Goal: Navigation & Orientation: Find specific page/section

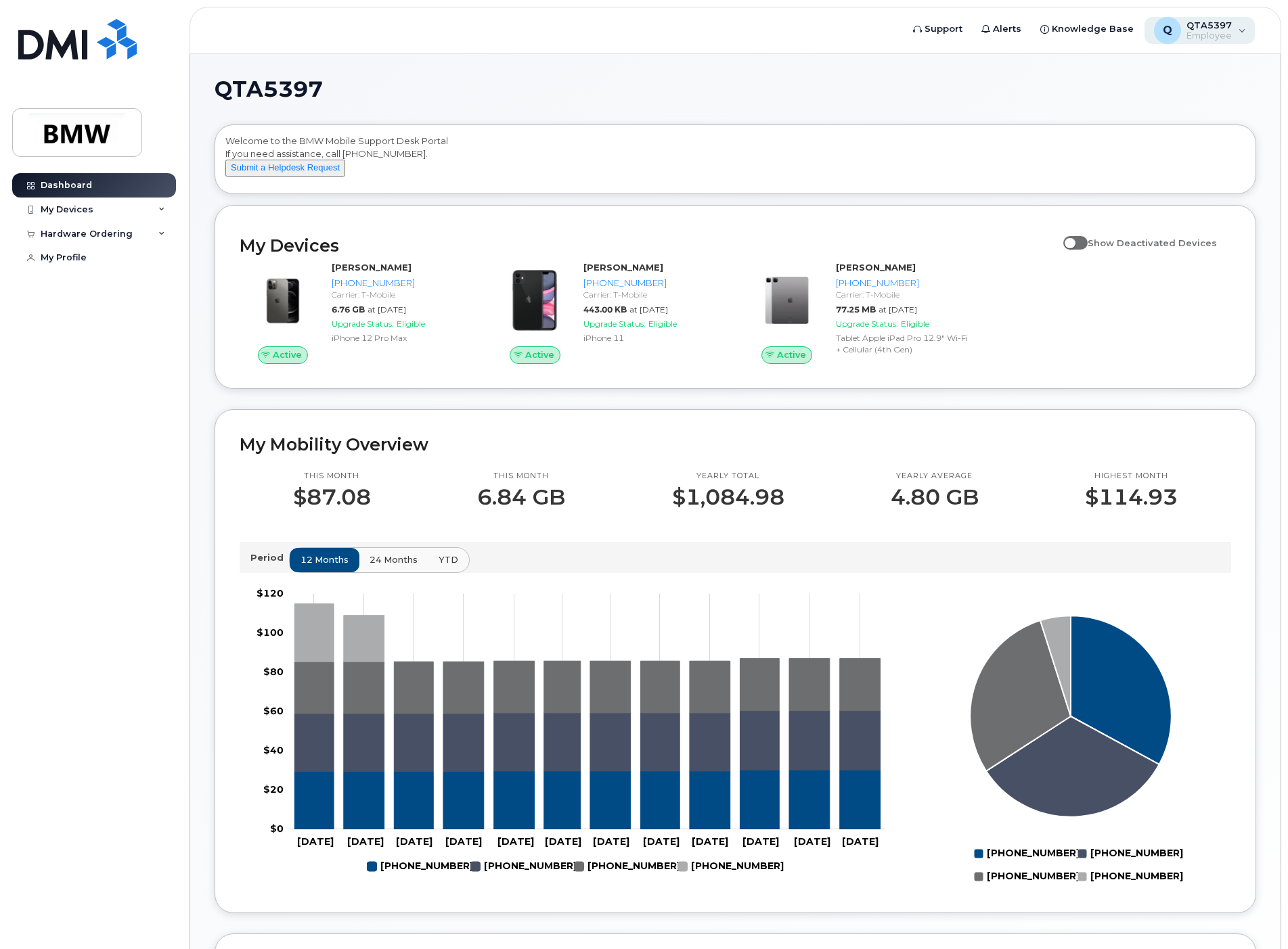
click at [1229, 26] on span "QTA5397" at bounding box center [1209, 25] width 45 height 11
click at [1069, 34] on span "Knowledge Base" at bounding box center [1093, 29] width 82 height 14
click at [100, 215] on div "My Devices" at bounding box center [94, 210] width 164 height 25
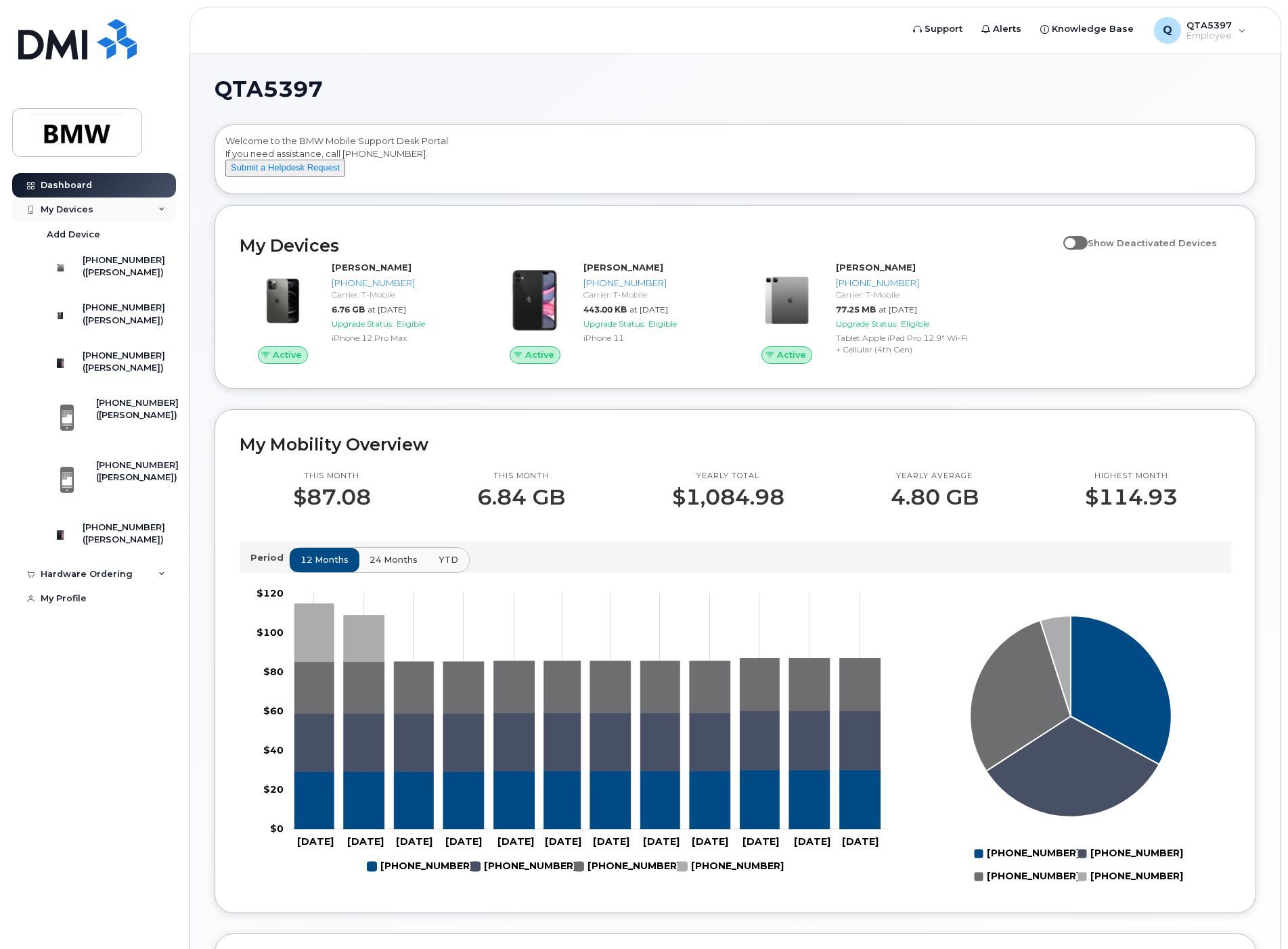
click at [77, 204] on div "My Devices" at bounding box center [67, 210] width 53 height 11
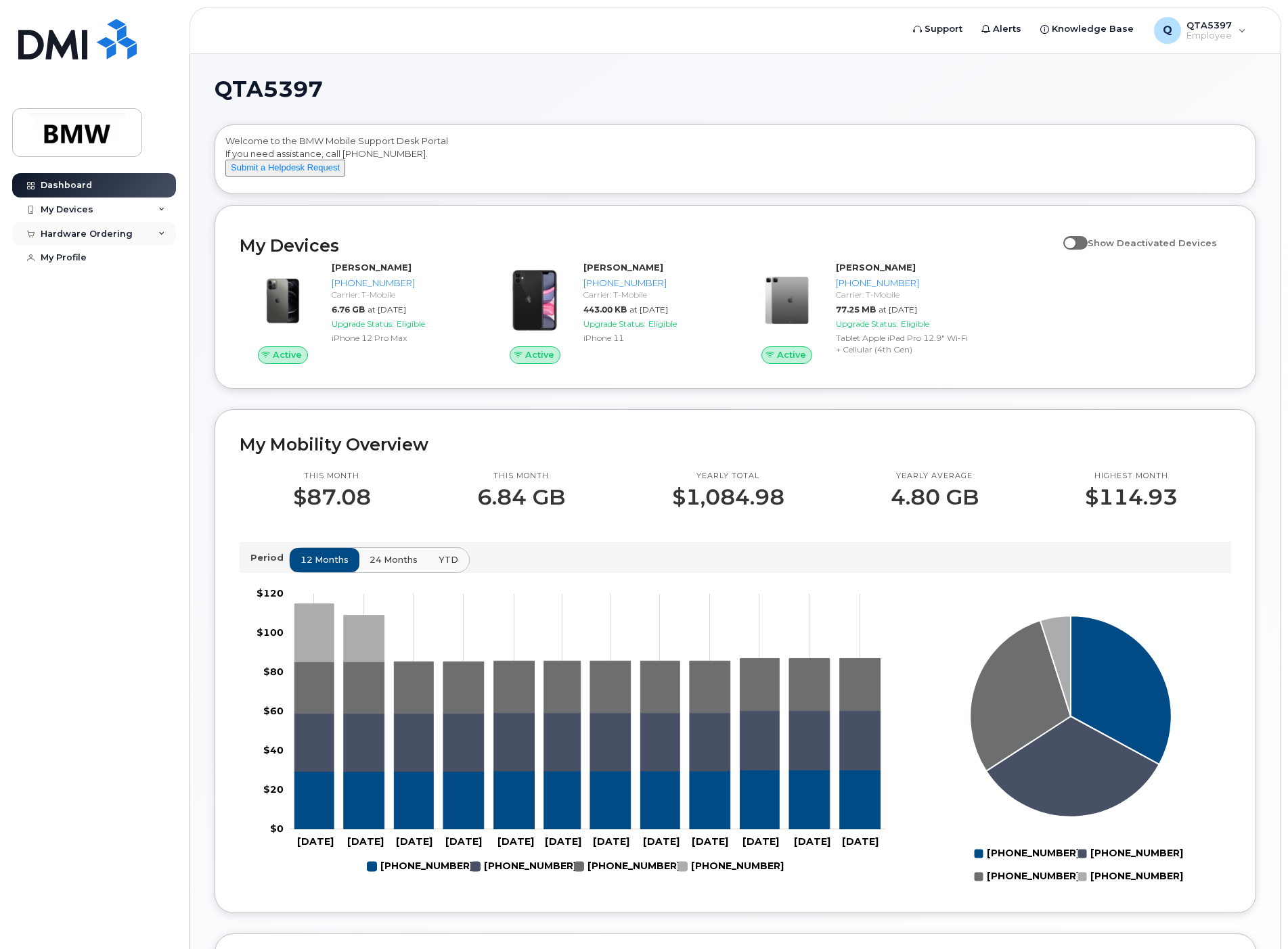
click at [81, 231] on div "Hardware Ordering" at bounding box center [87, 234] width 92 height 11
click at [78, 250] on link "My Profile" at bounding box center [94, 258] width 164 height 25
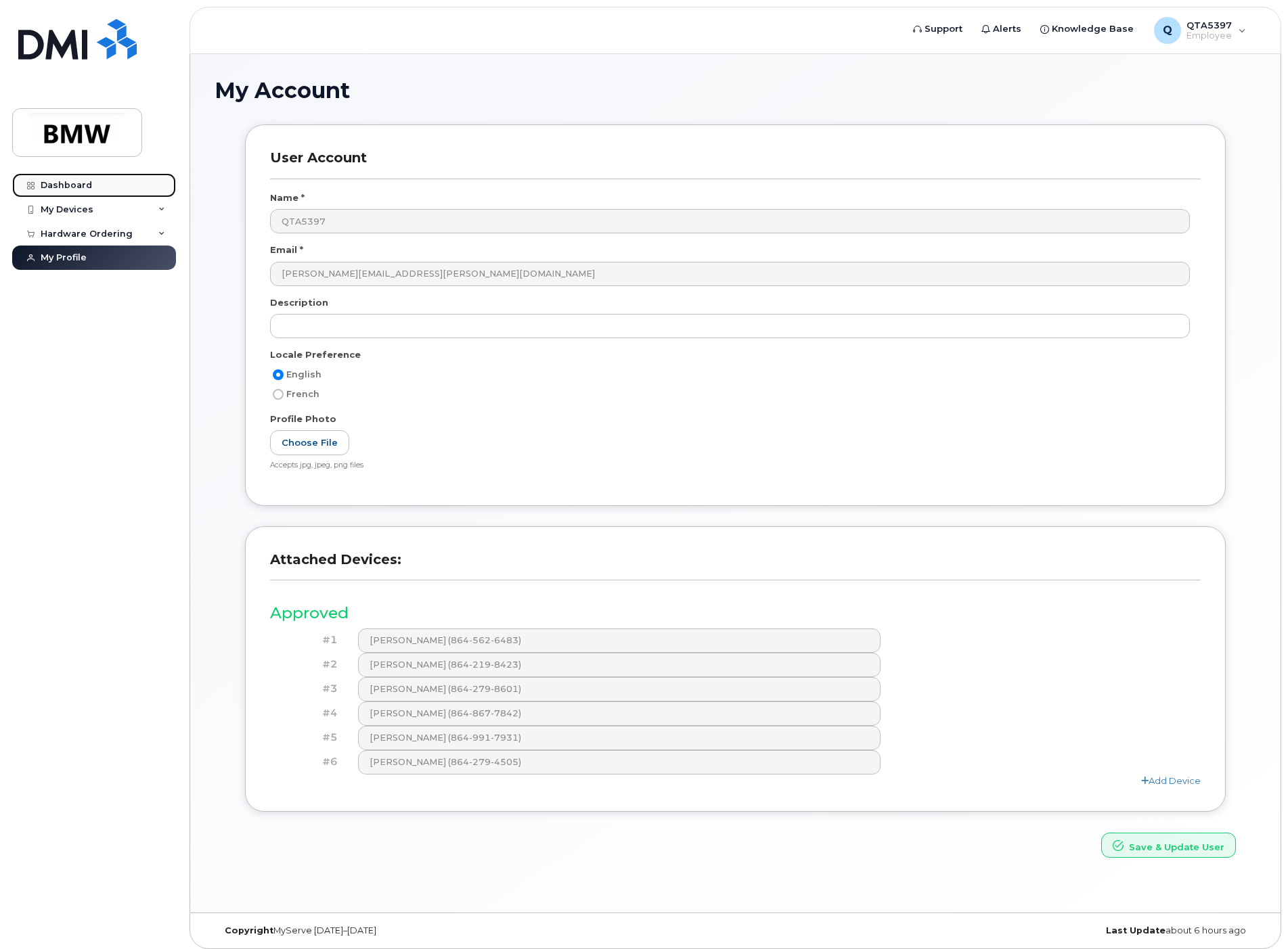
click at [80, 178] on link "Dashboard" at bounding box center [94, 186] width 164 height 25
